Goal: Information Seeking & Learning: Check status

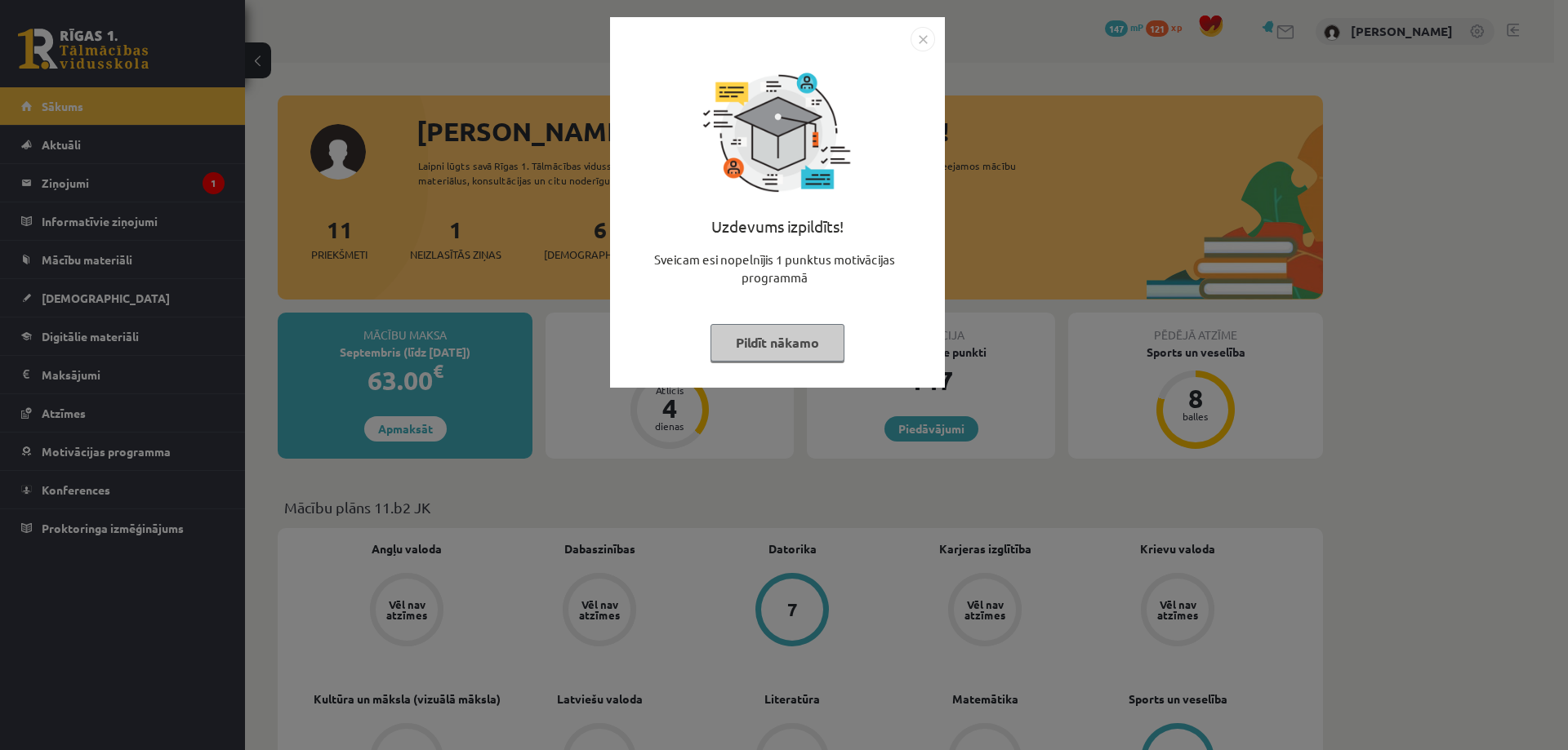
click at [926, 48] on img "Close" at bounding box center [923, 39] width 24 height 24
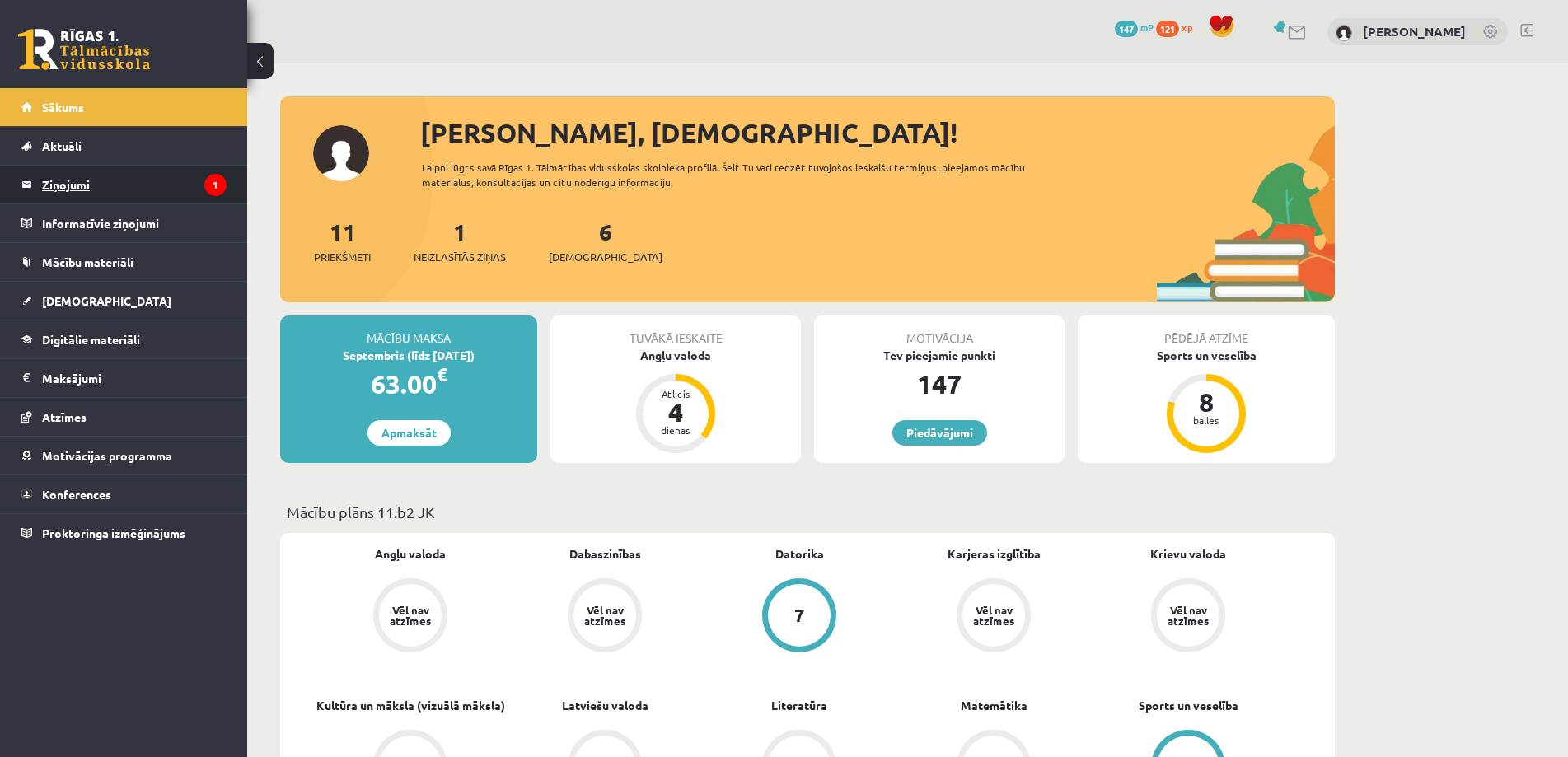
click at [135, 193] on legend "Ziņojumi 1" at bounding box center [134, 184] width 184 height 38
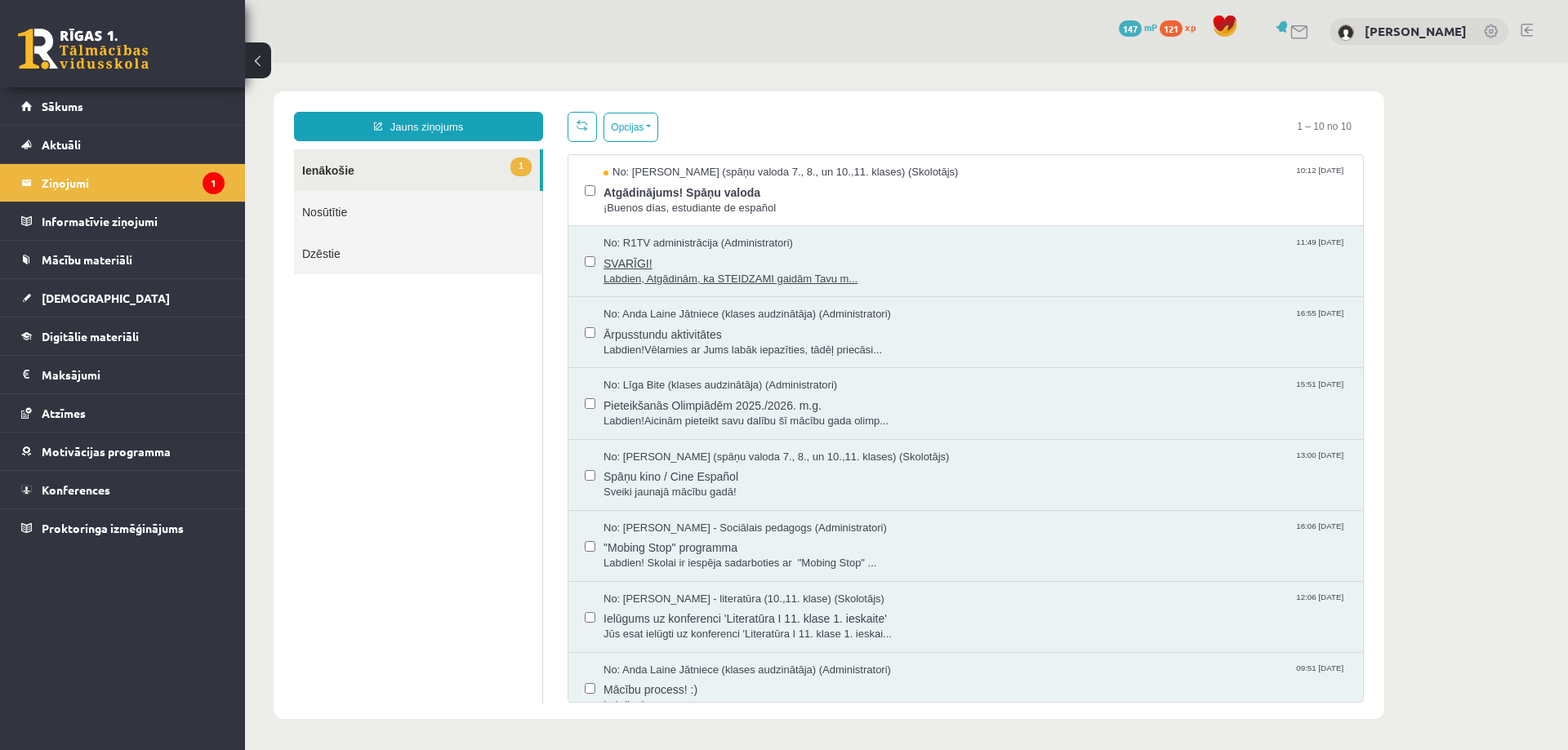
click at [786, 275] on span "Labdien, Atgādinām, ka STEIDZAMI gaidām Tavu m..." at bounding box center [975, 280] width 744 height 16
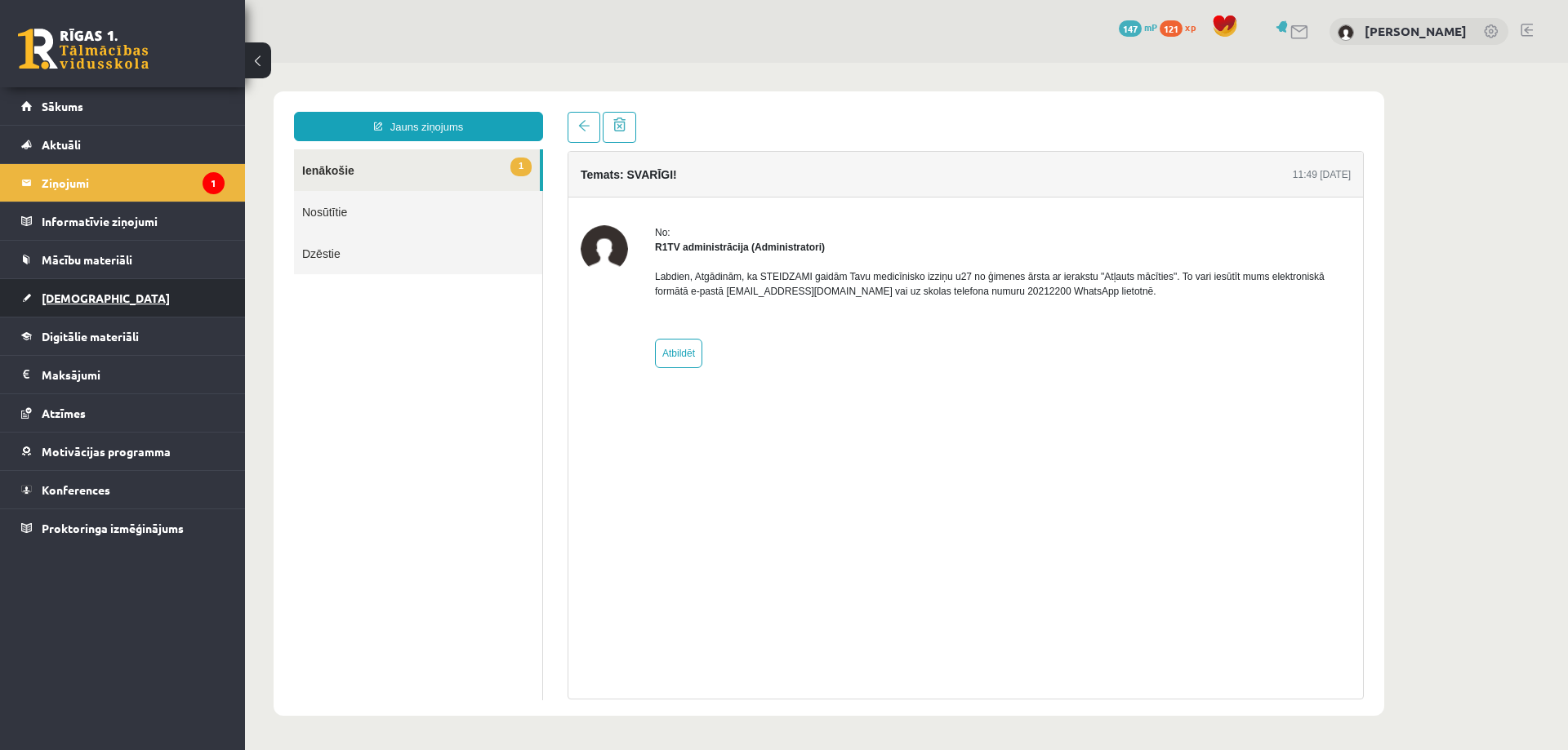
click at [69, 304] on span "[DEMOGRAPHIC_DATA]" at bounding box center [106, 297] width 128 height 15
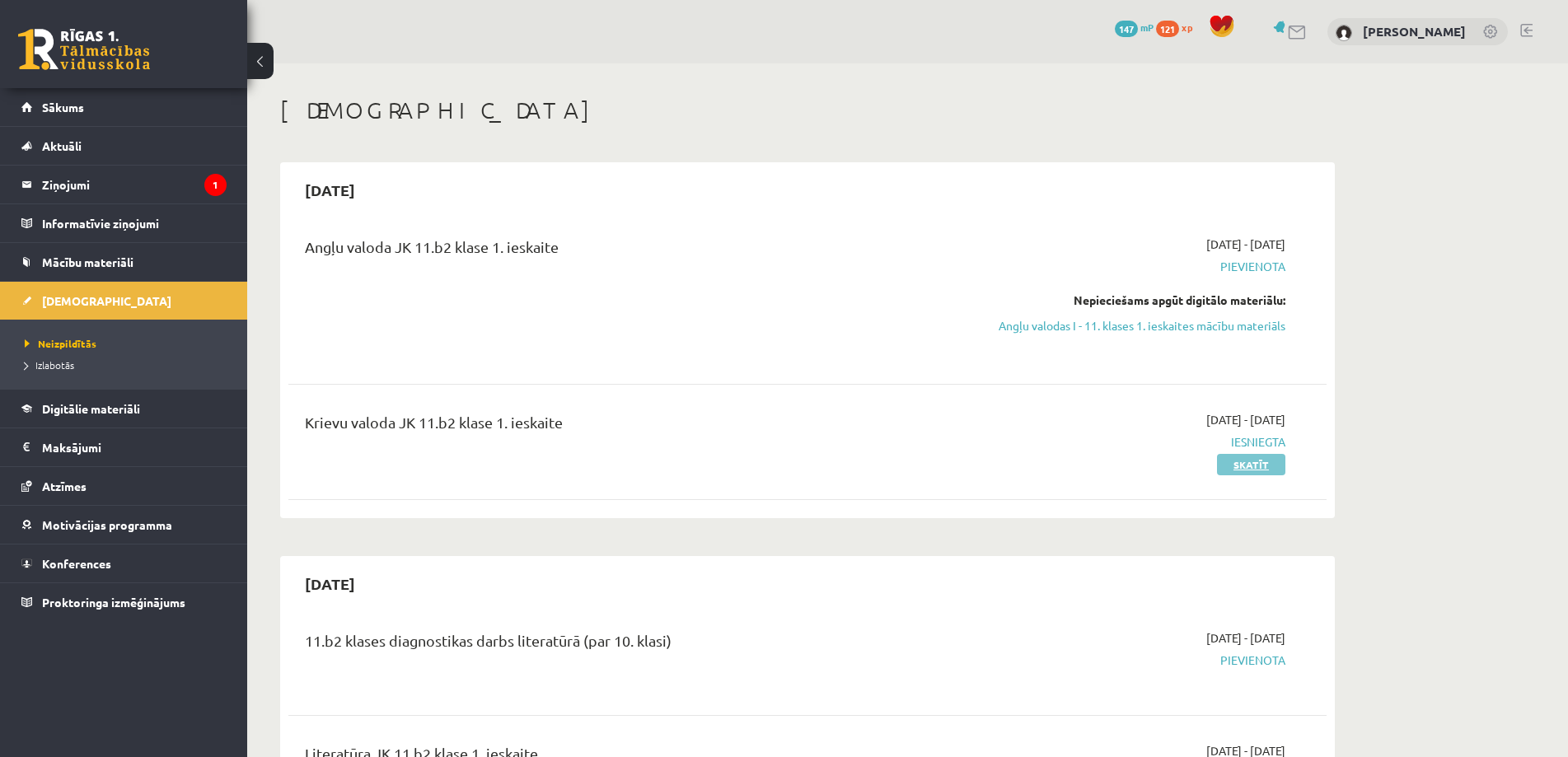
click at [1241, 460] on link "Skatīt" at bounding box center [1251, 465] width 69 height 22
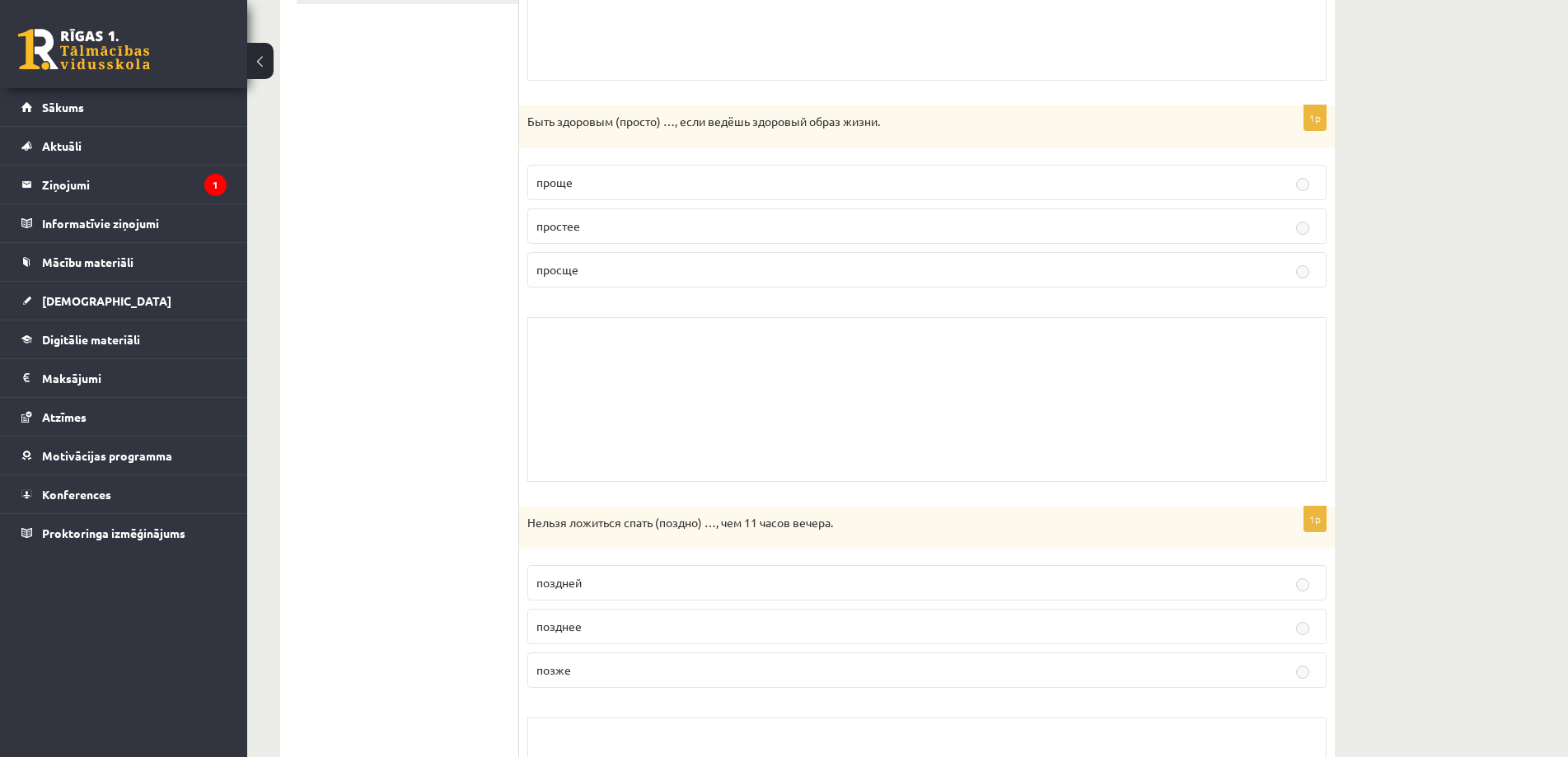
scroll to position [307, 0]
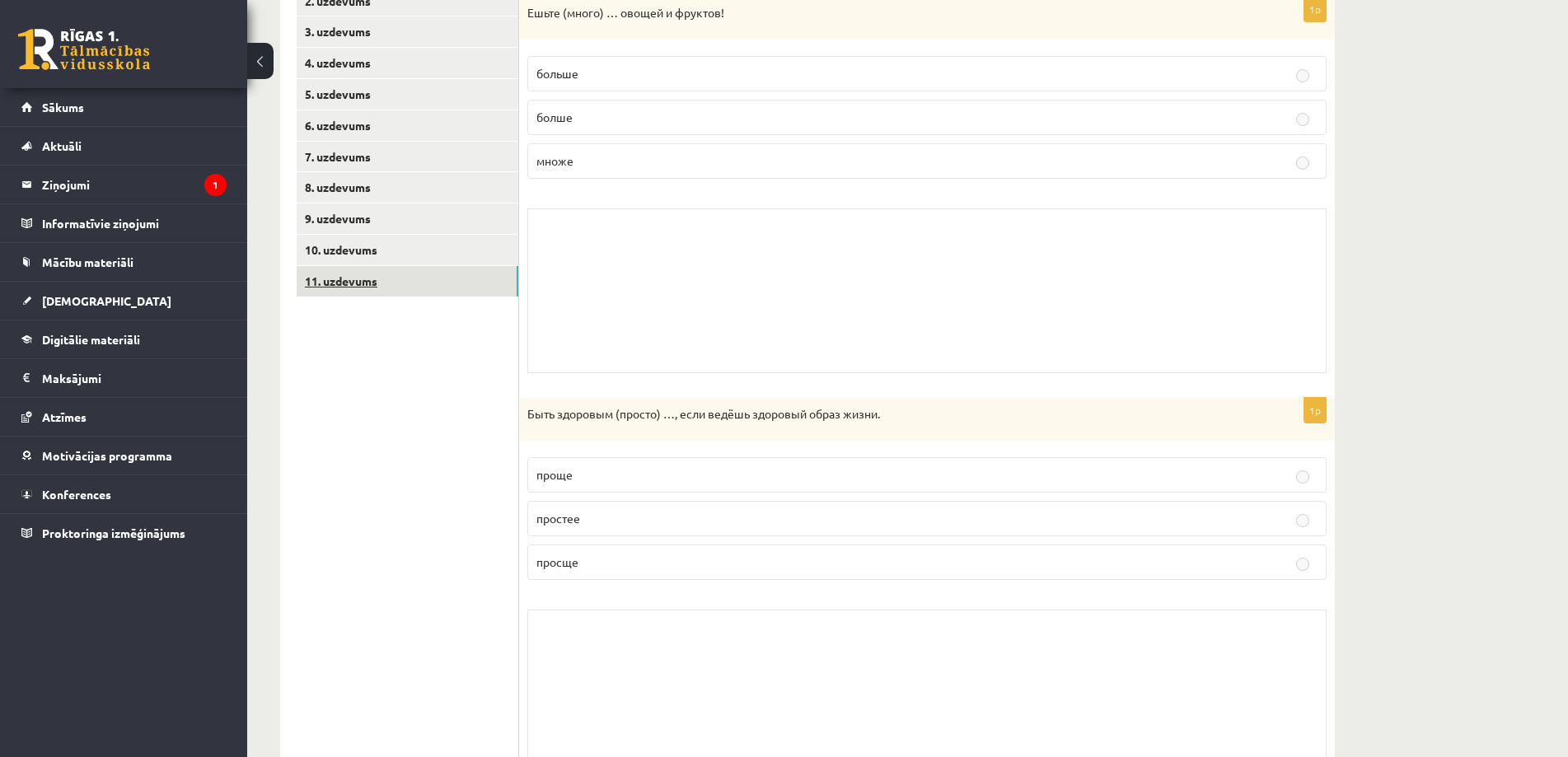
click at [323, 288] on link "11. uzdevums" at bounding box center [407, 280] width 222 height 30
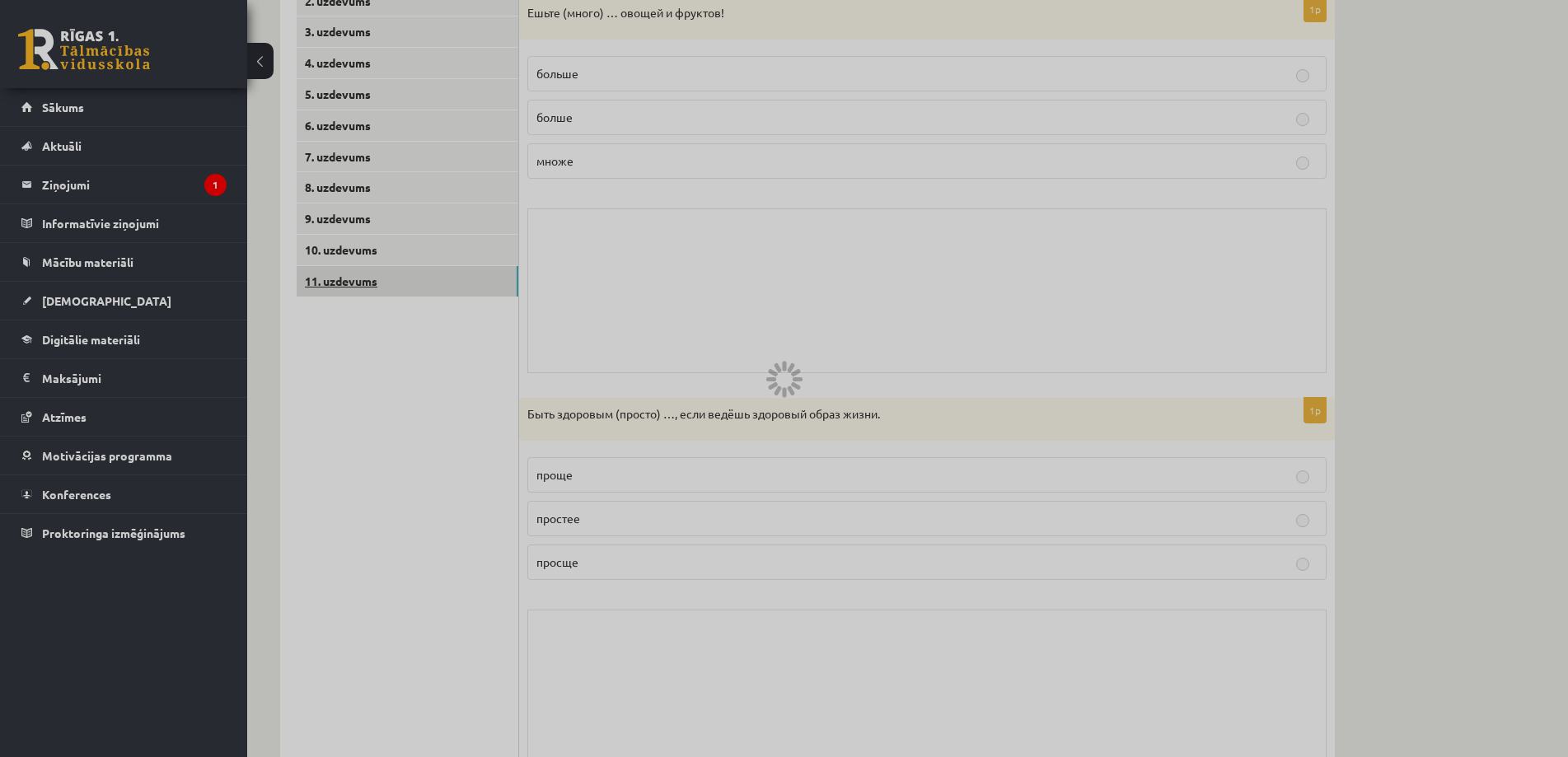
scroll to position [231, 0]
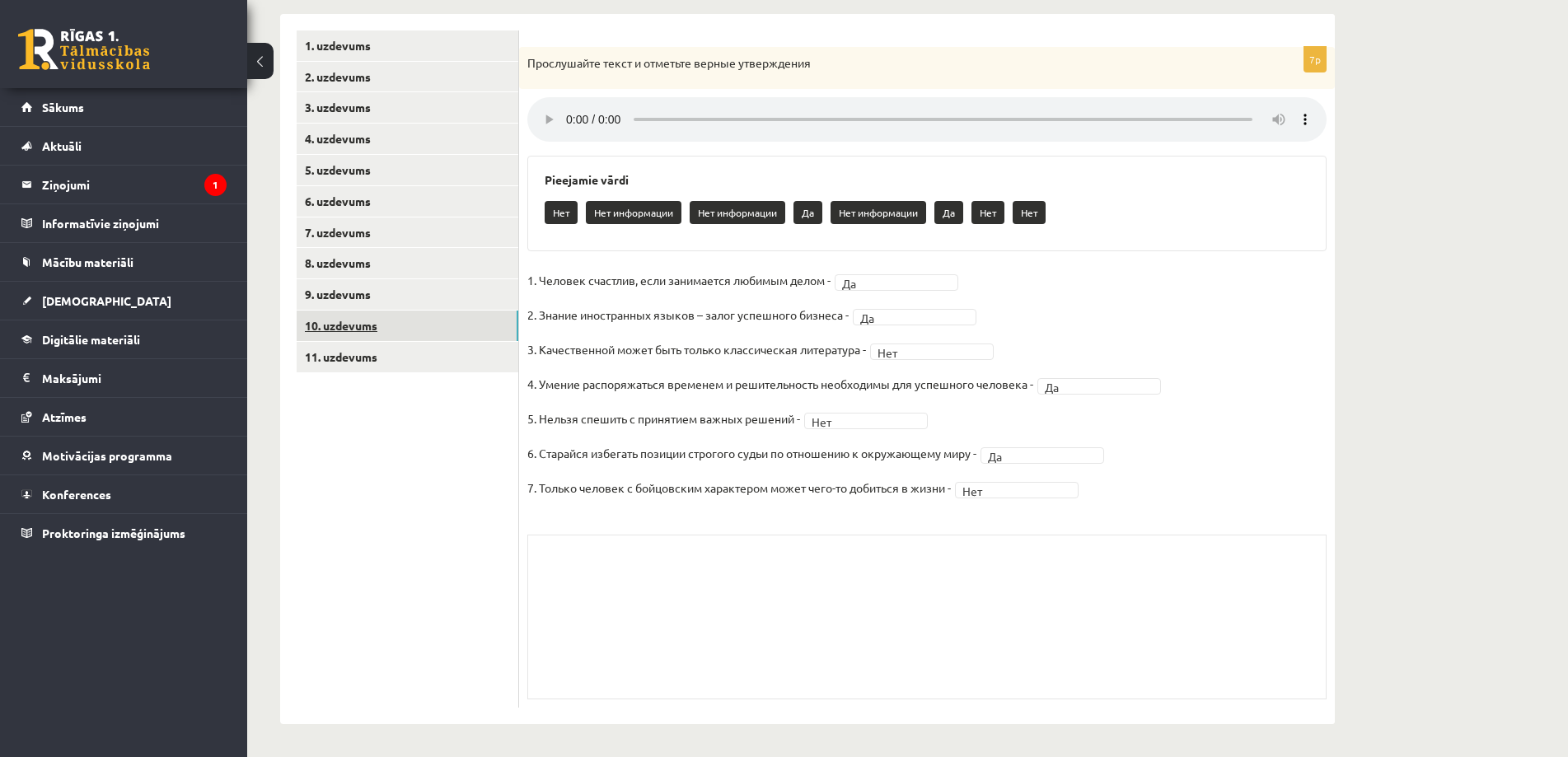
click at [329, 328] on link "10. uzdevums" at bounding box center [407, 326] width 222 height 30
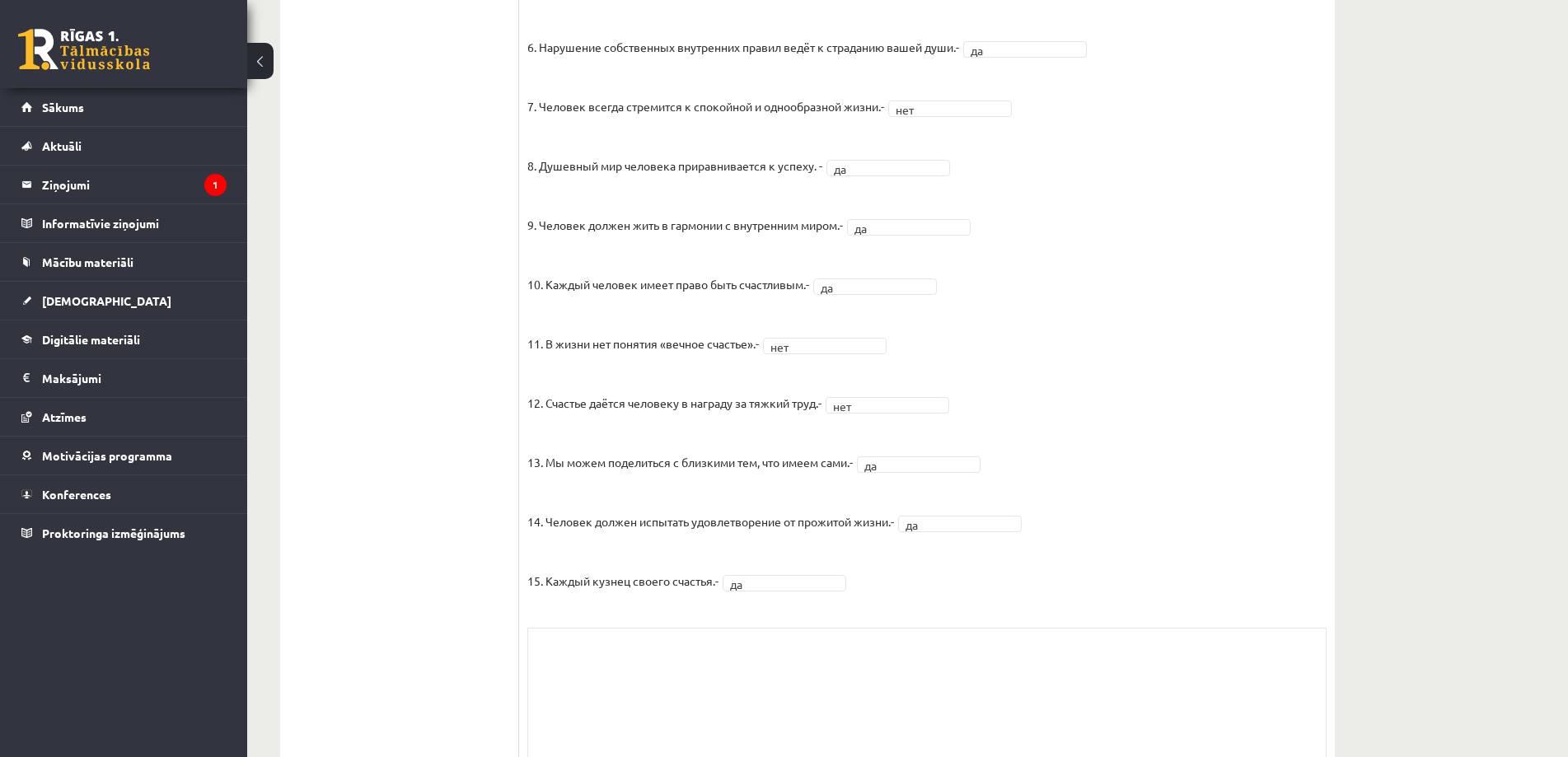
scroll to position [1132, 0]
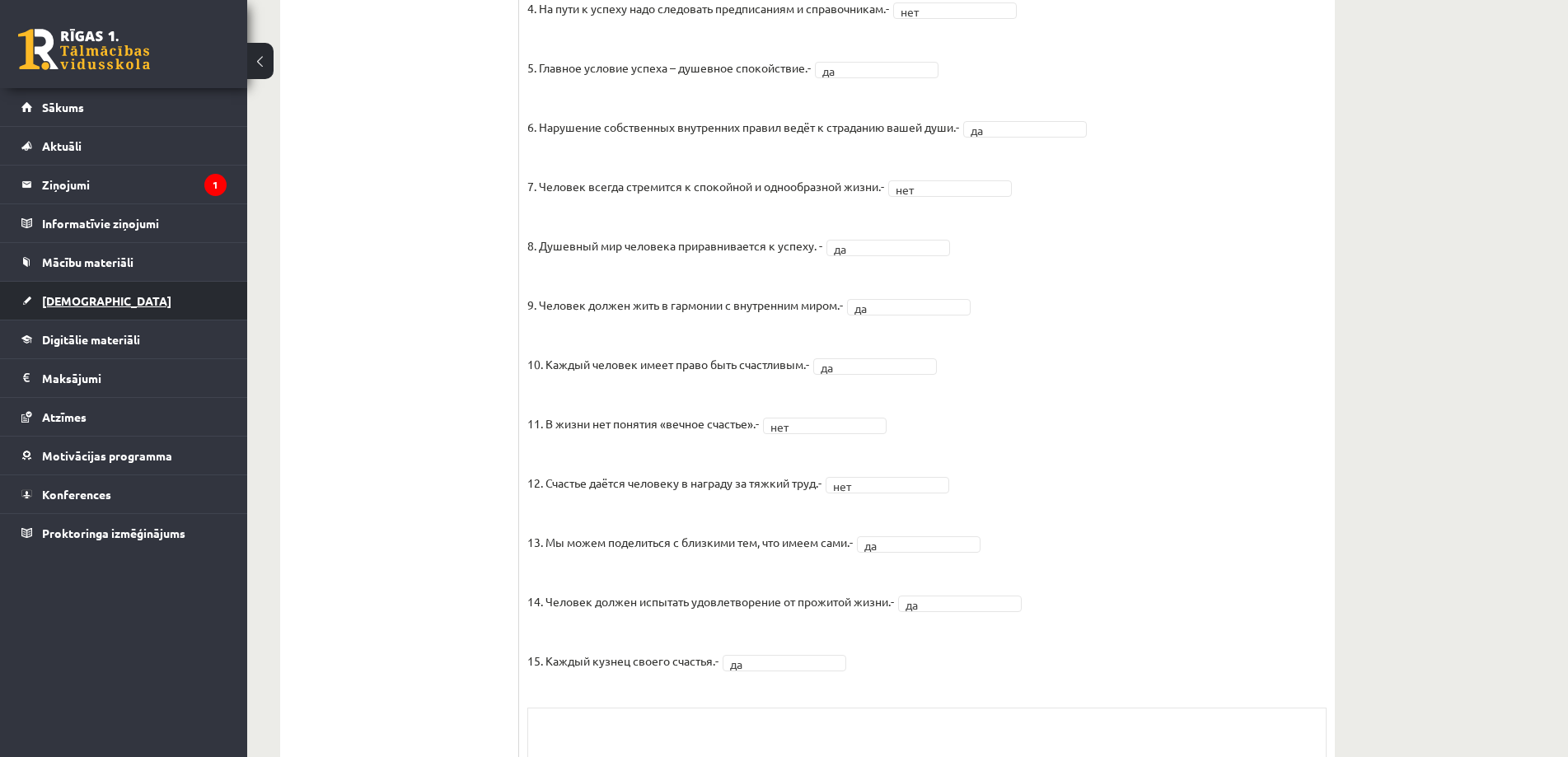
click at [64, 312] on link "[DEMOGRAPHIC_DATA]" at bounding box center [124, 300] width 205 height 38
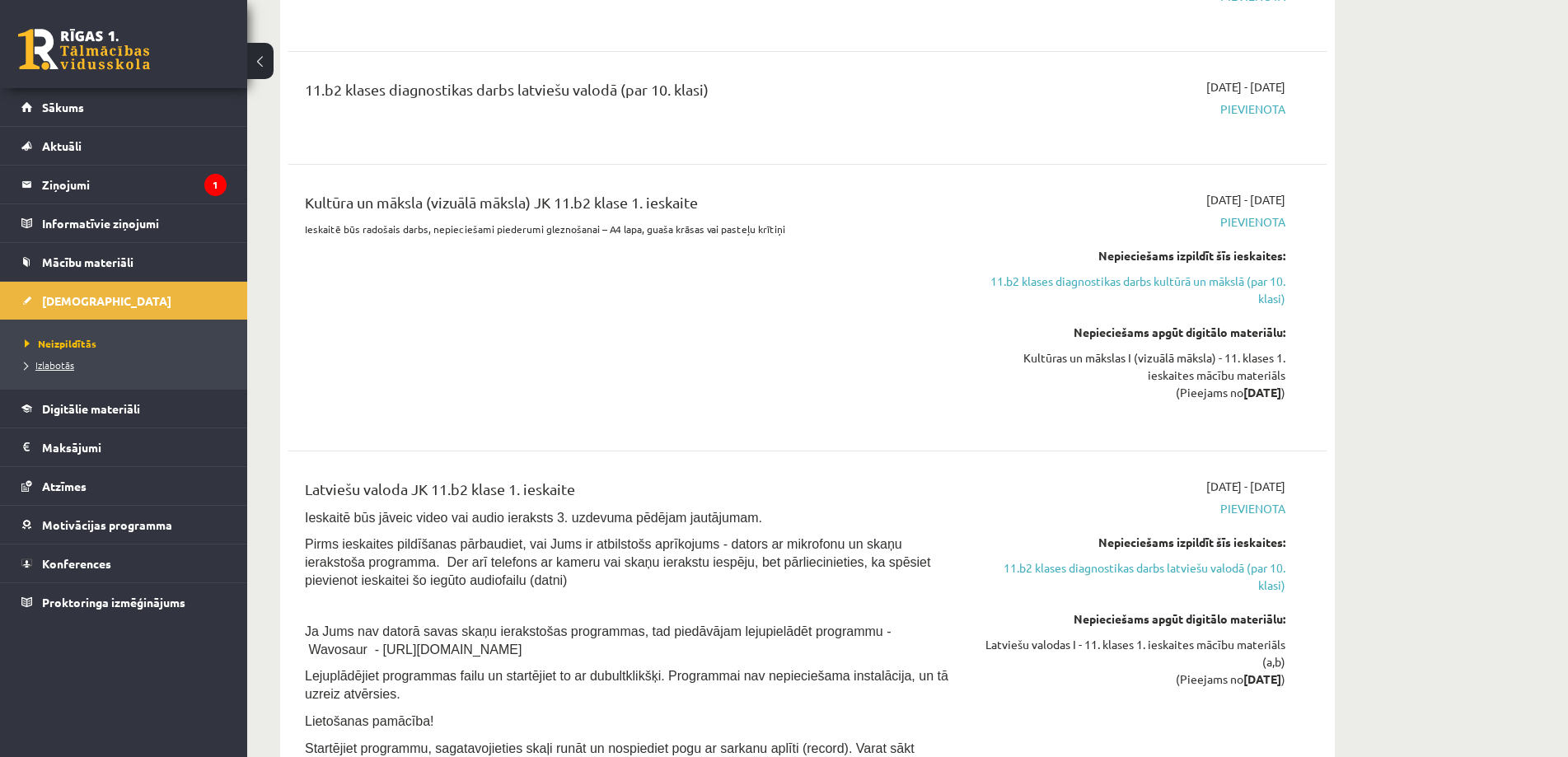
click at [42, 360] on span "Izlabotās" at bounding box center [49, 364] width 49 height 13
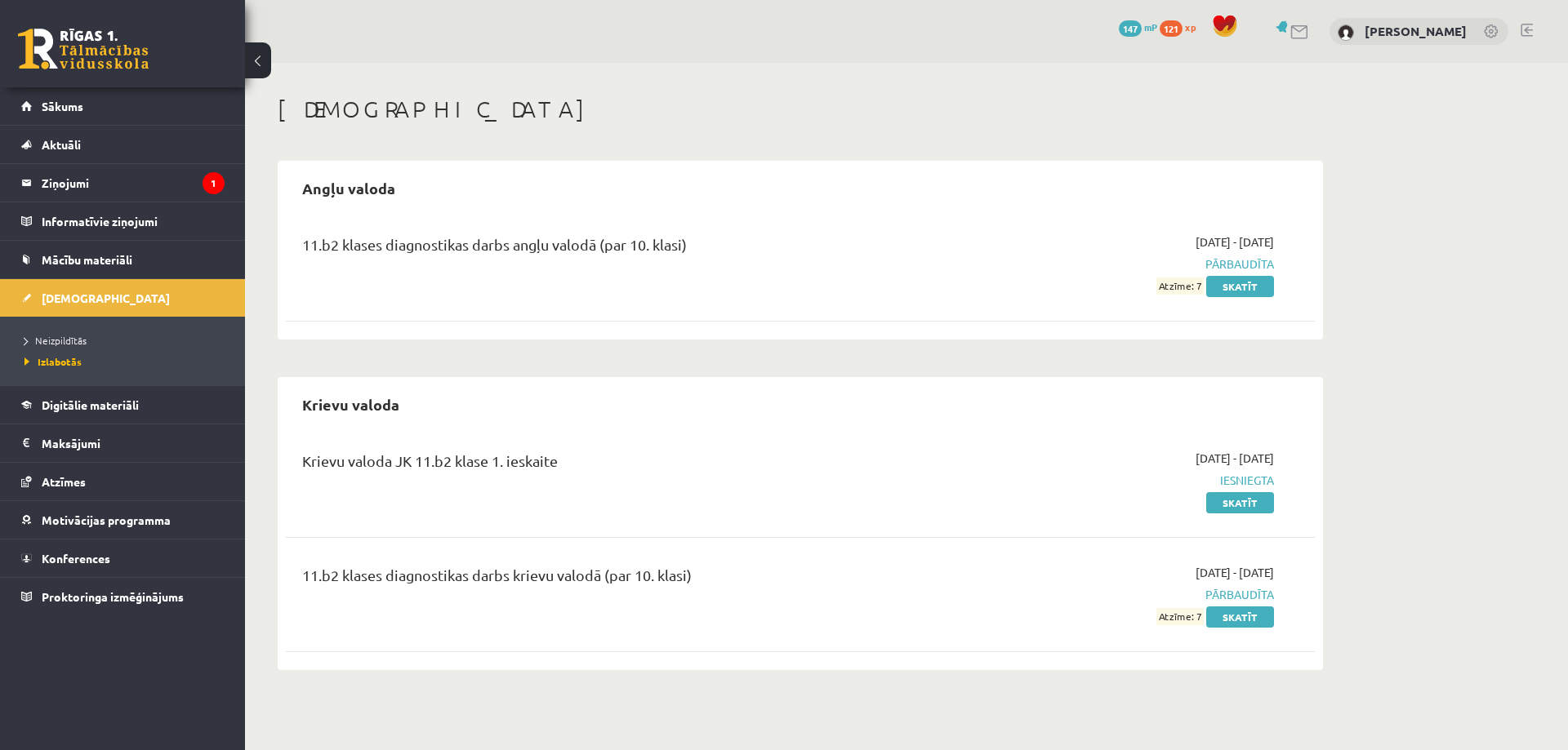
click at [1530, 31] on link at bounding box center [1526, 29] width 13 height 13
